Goal: Information Seeking & Learning: Learn about a topic

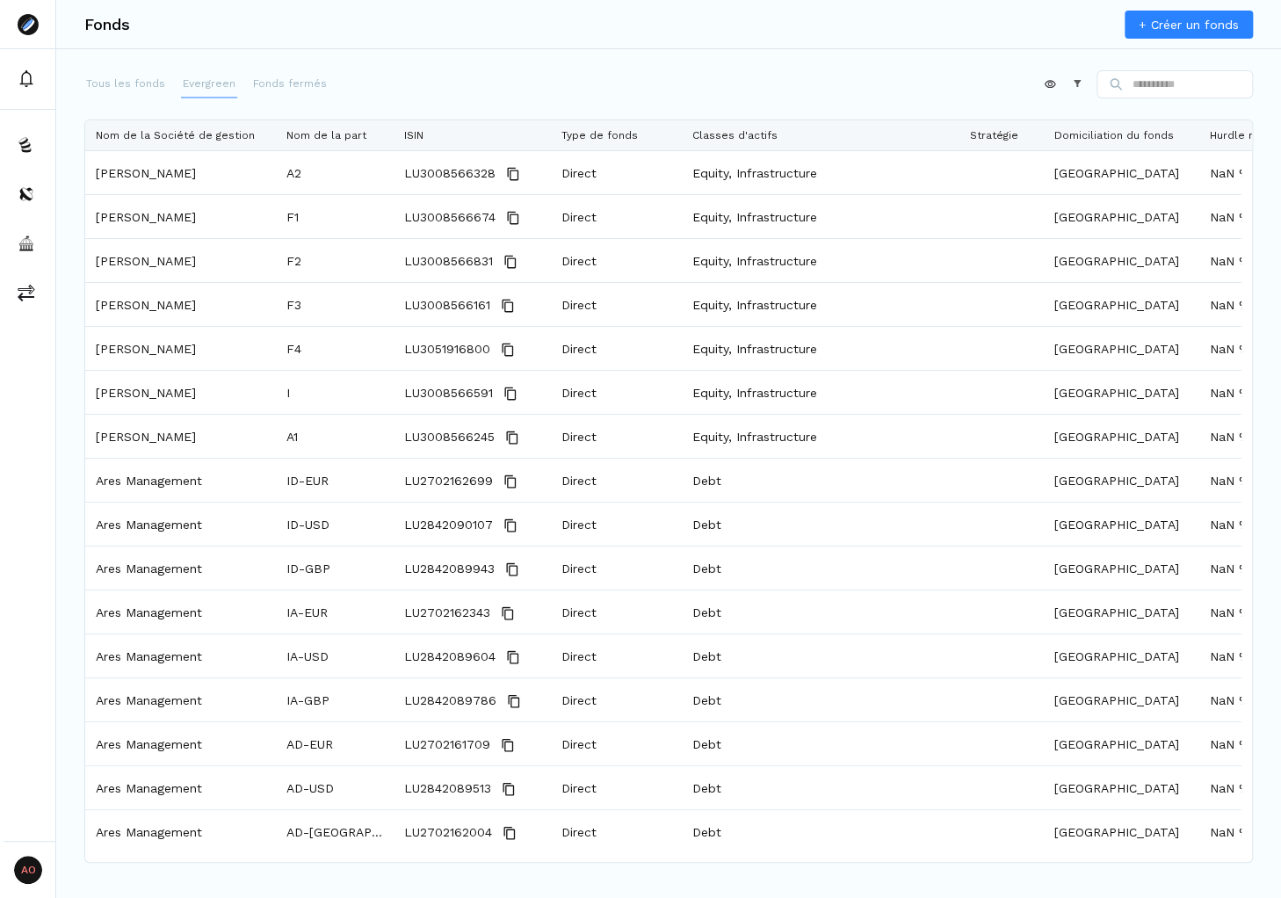
click at [204, 86] on p "Evergreen" at bounding box center [209, 84] width 53 height 16
click at [269, 88] on p "Fonds fermés" at bounding box center [290, 84] width 74 height 16
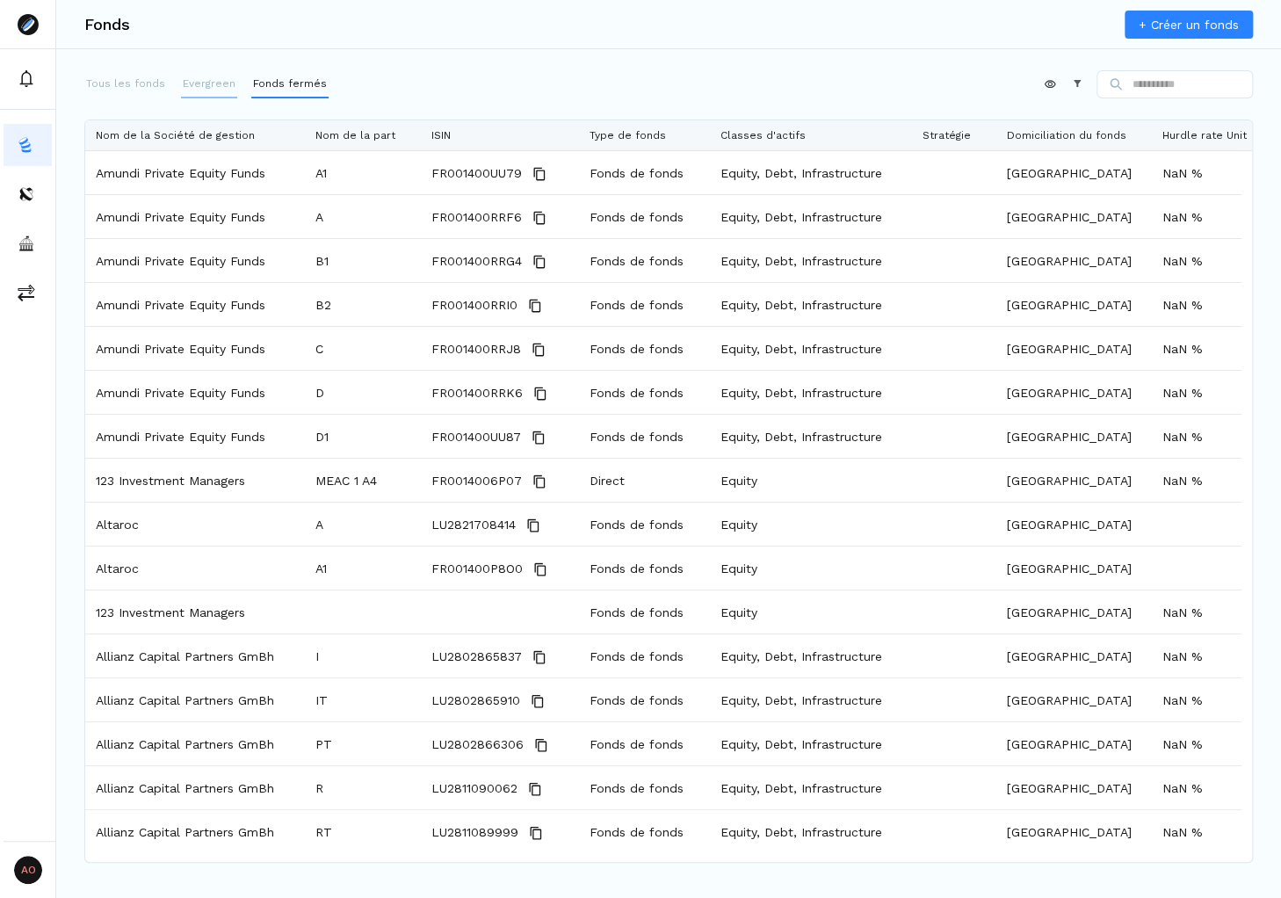
click at [206, 89] on p "Evergreen" at bounding box center [209, 84] width 53 height 16
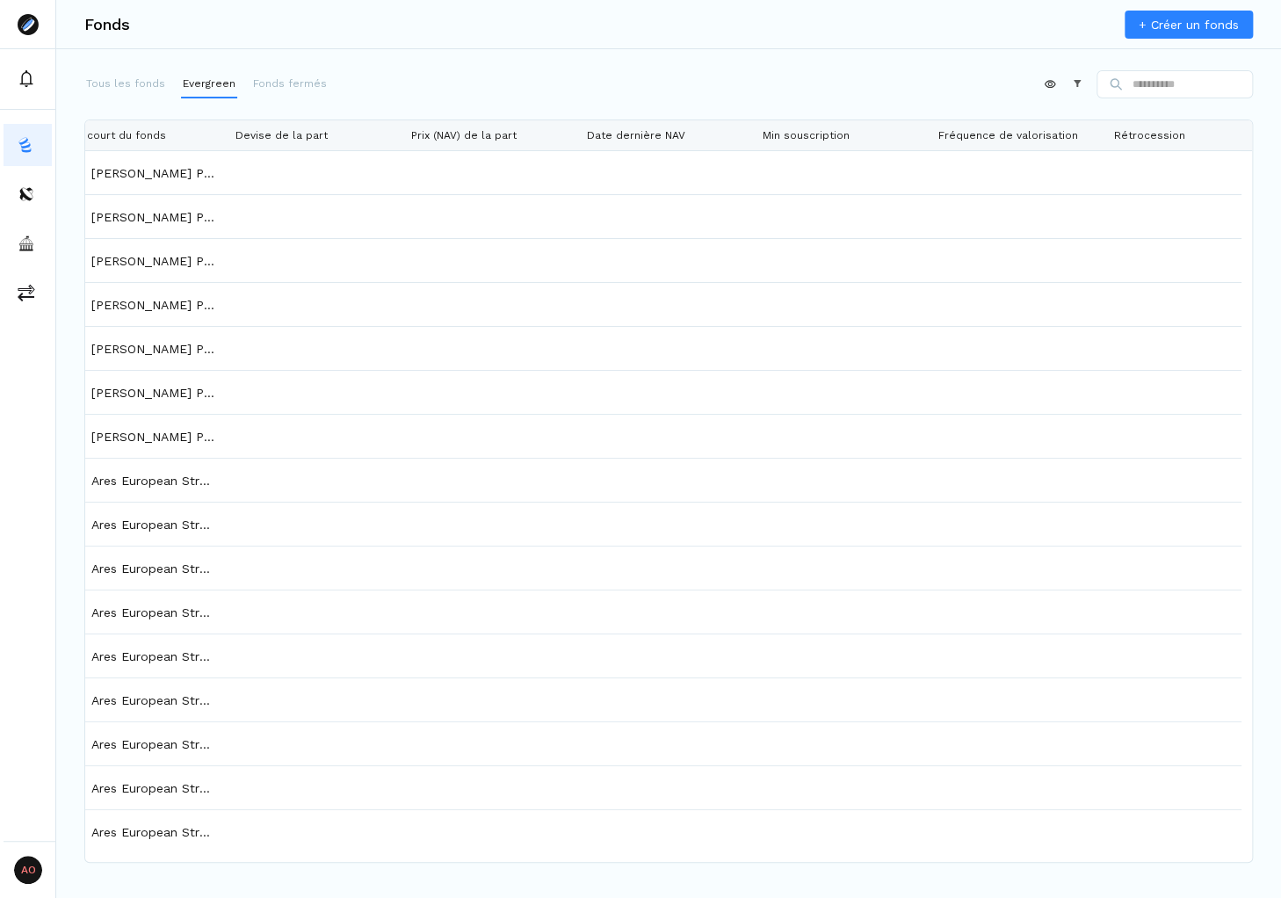
drag, startPoint x: 510, startPoint y: 872, endPoint x: 654, endPoint y: 877, distance: 143.3
click at [654, 849] on div "Fonds + Créer un fonds Tous les fonds Evergreen Fonds fermés Appliquer Construc…" at bounding box center [668, 449] width 1225 height 898
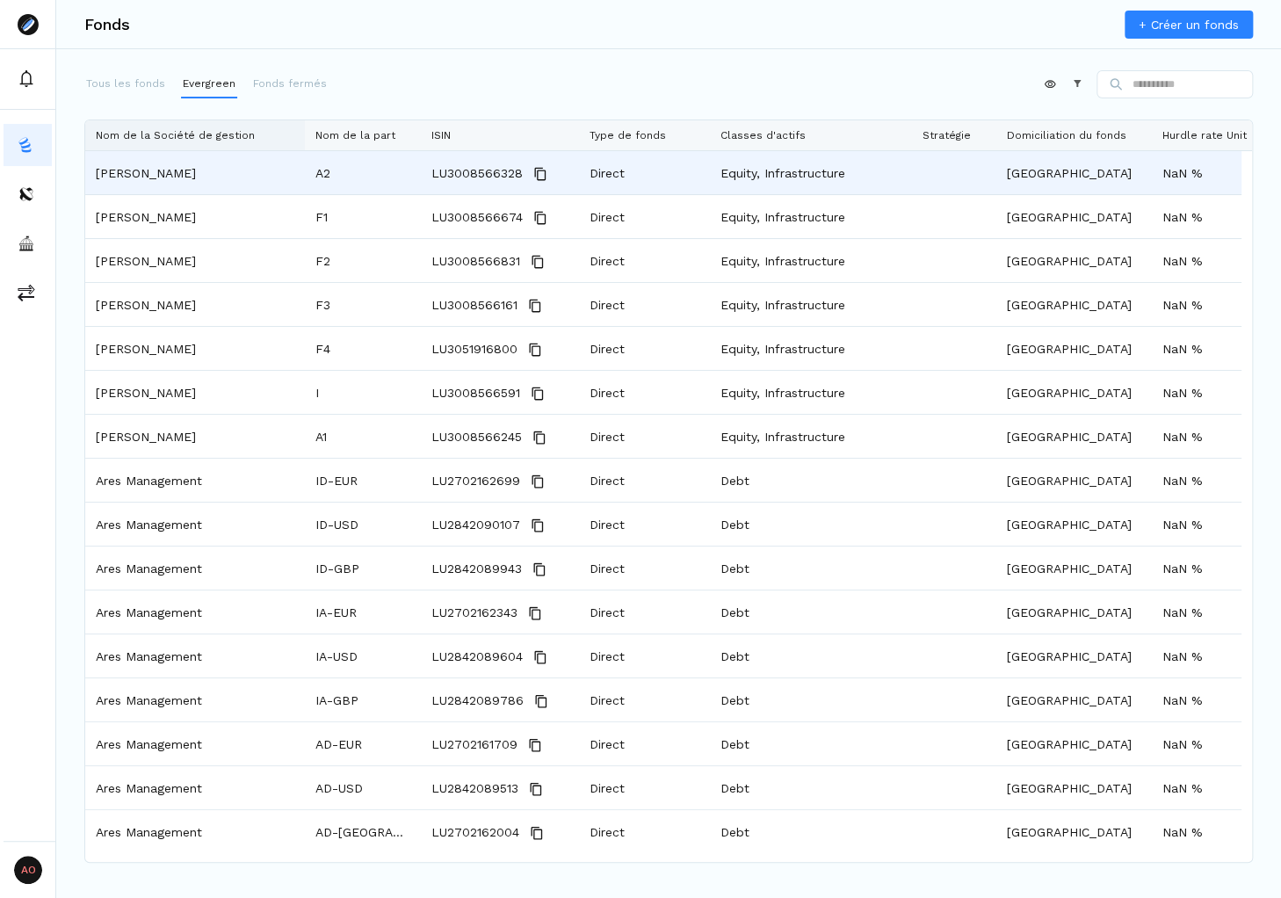
click at [224, 131] on span "Nom de la Société de gestion" at bounding box center [175, 135] width 159 height 12
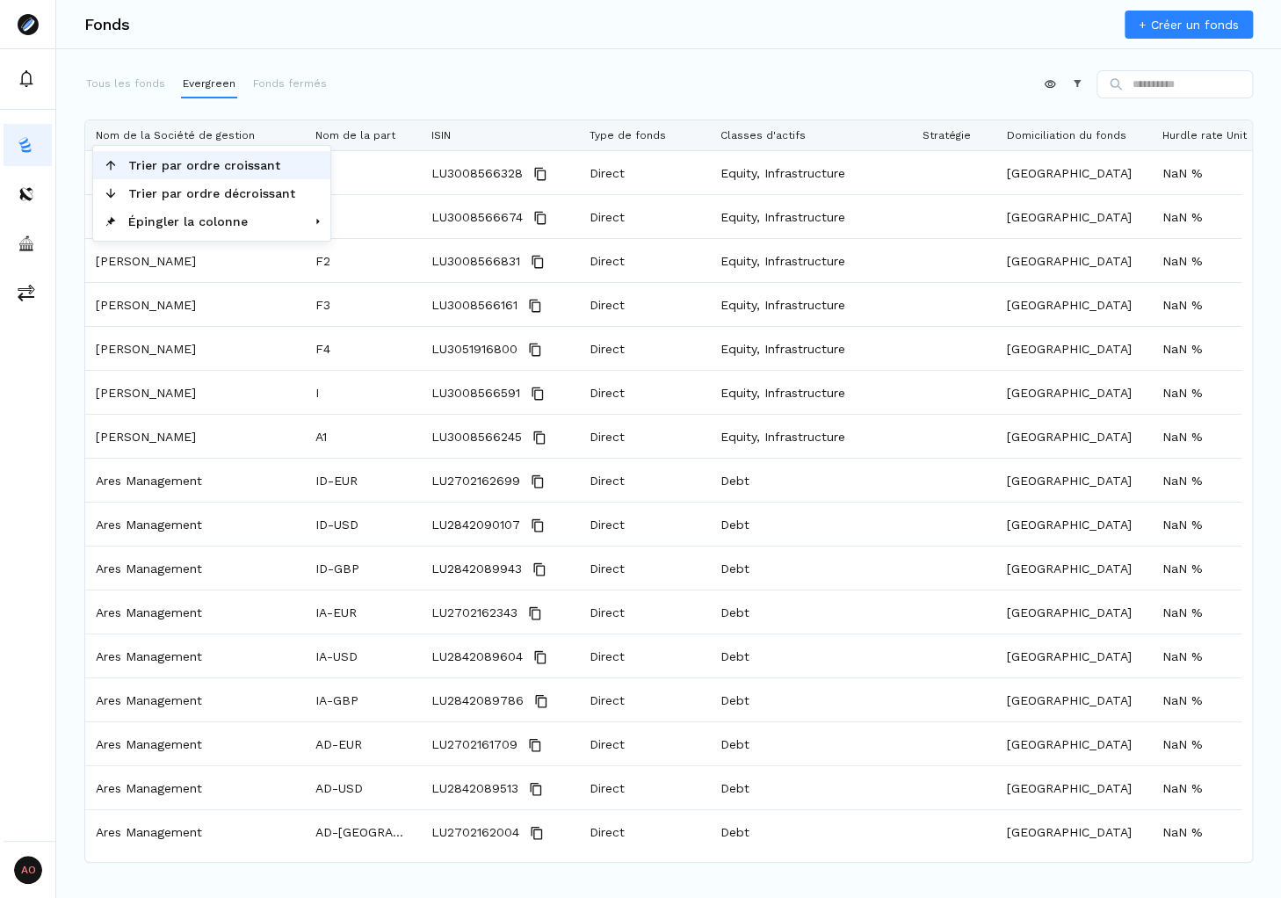
click at [214, 173] on span "Trier par ordre croissant" at bounding box center [212, 165] width 188 height 28
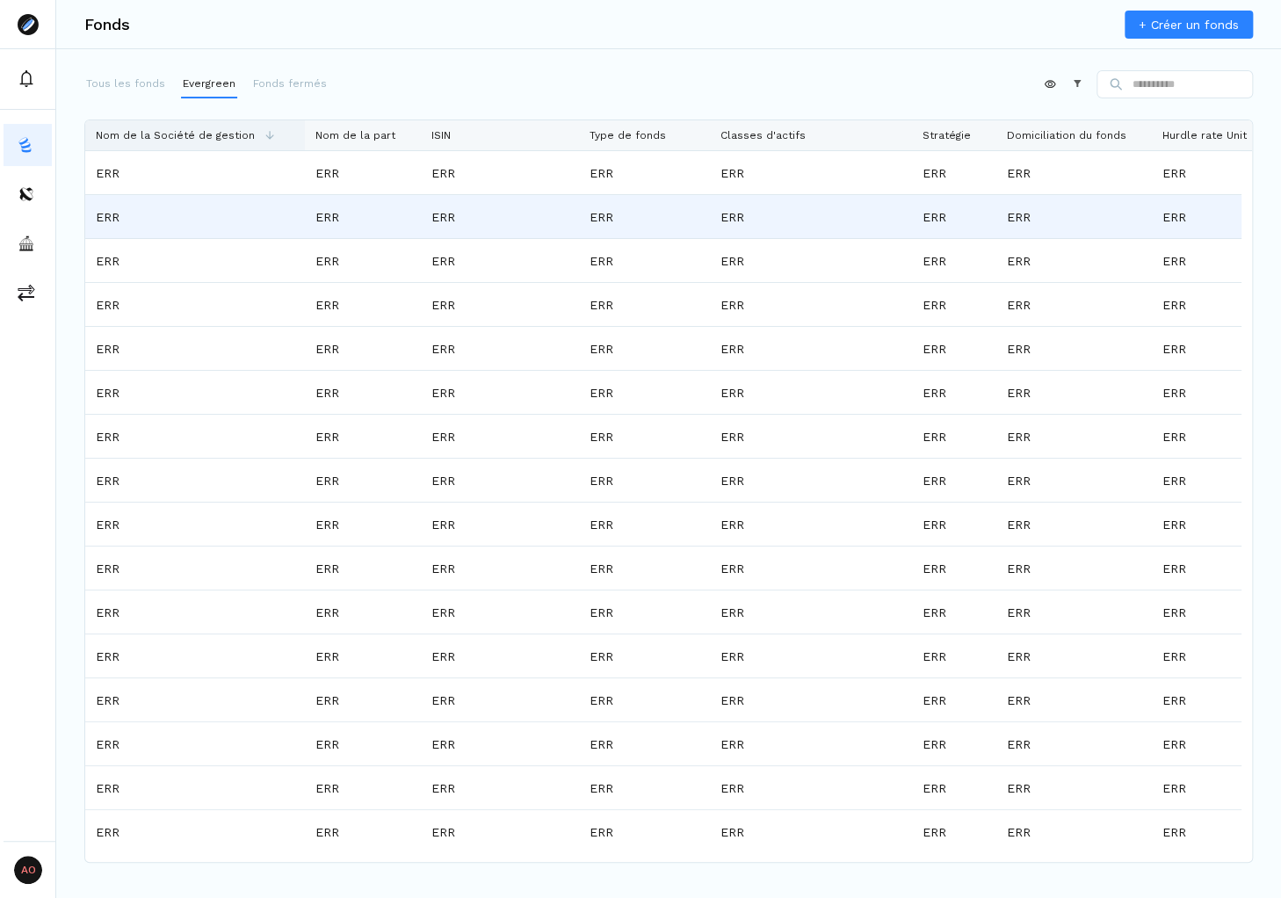
click at [221, 145] on div "Nom de la Société de gestion" at bounding box center [195, 135] width 199 height 30
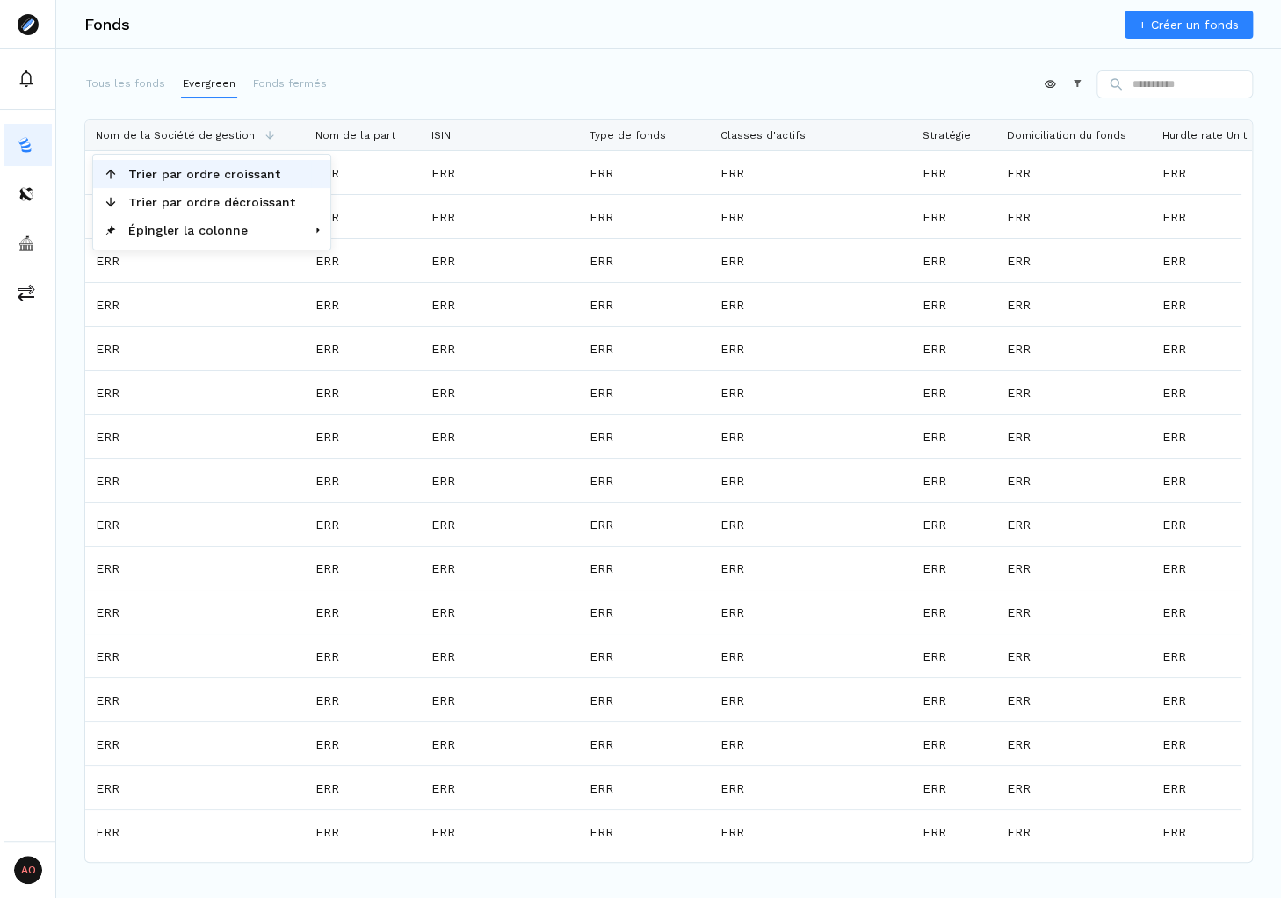
click at [221, 195] on span "Trier par ordre décroissant" at bounding box center [212, 202] width 188 height 28
click at [223, 139] on span "Nom de la Société de gestion" at bounding box center [175, 135] width 159 height 12
click at [226, 158] on span "Trier par ordre croissant" at bounding box center [212, 165] width 188 height 28
